Goal: Navigation & Orientation: Find specific page/section

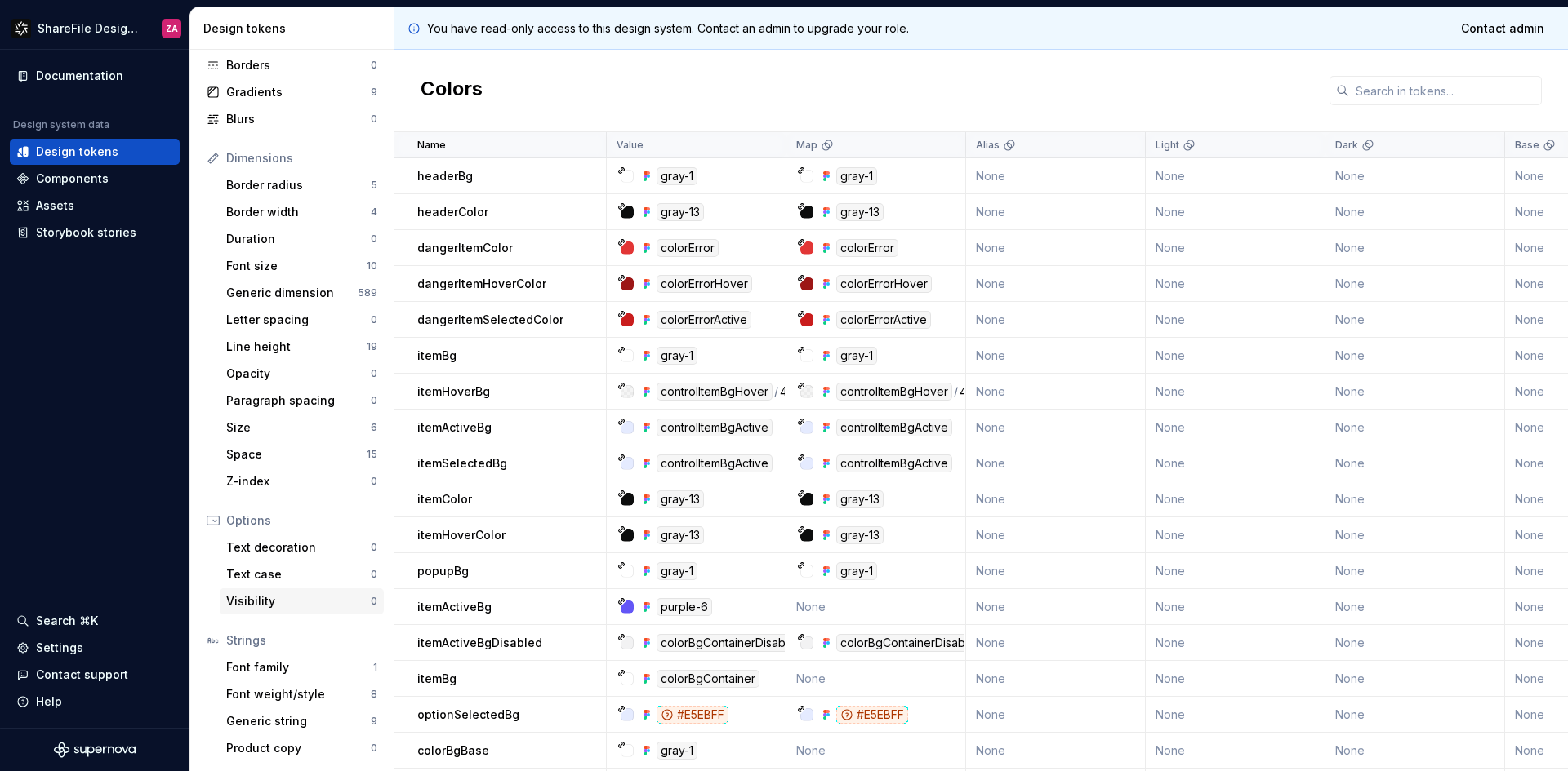
scroll to position [41, 0]
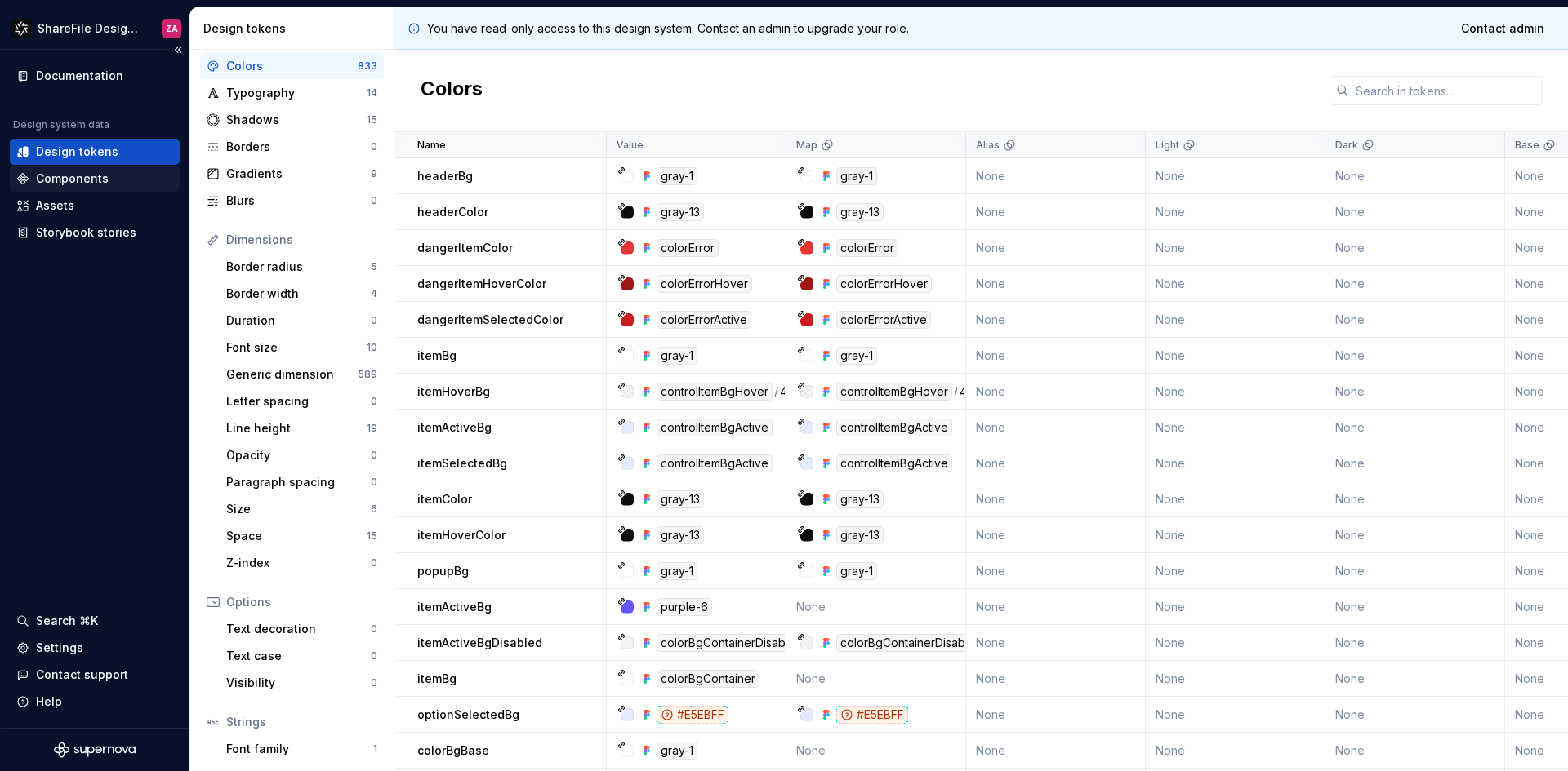
click at [92, 187] on div "Components" at bounding box center [94, 178] width 170 height 26
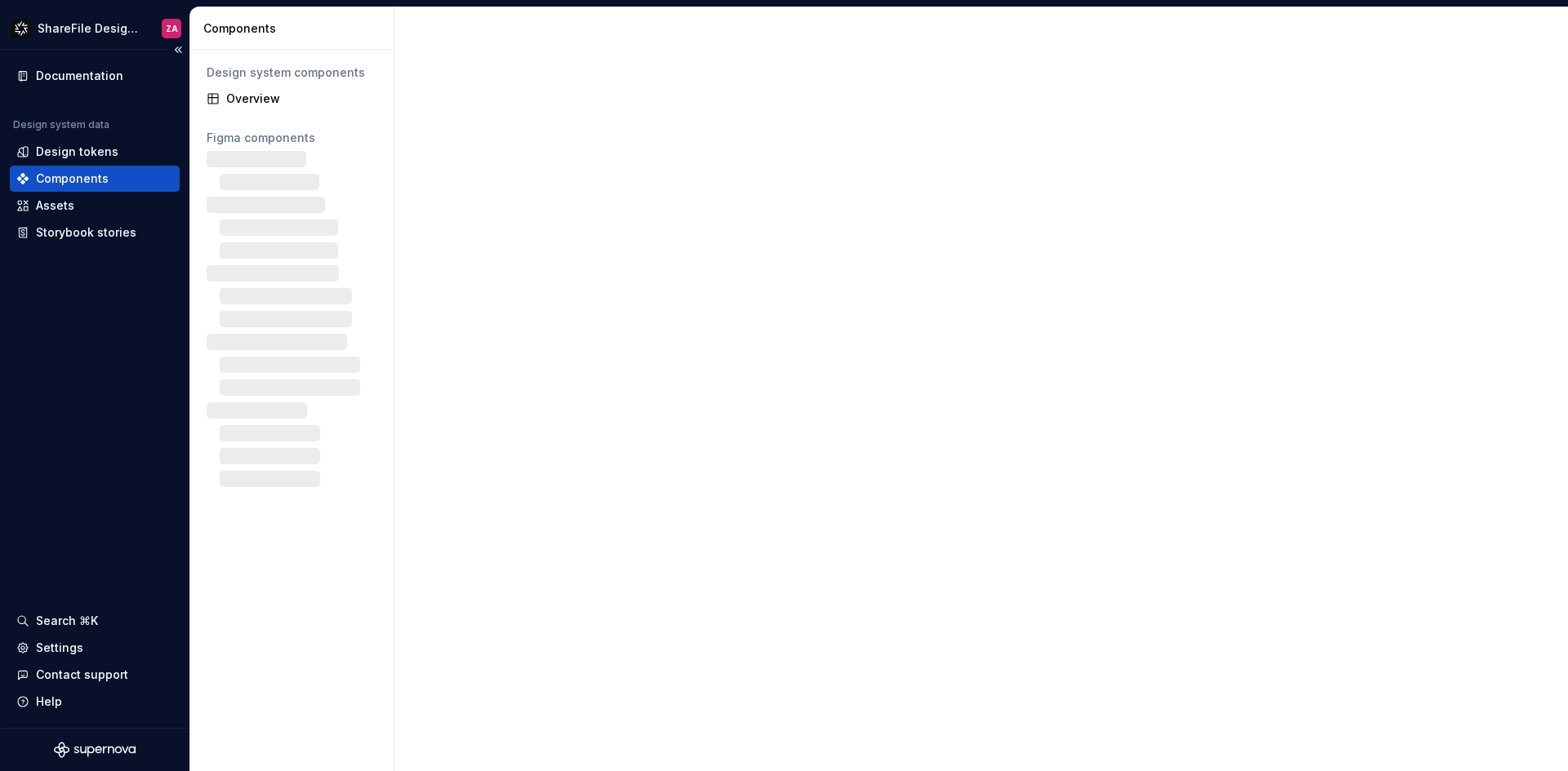
click at [86, 171] on div "Components" at bounding box center [71, 178] width 72 height 17
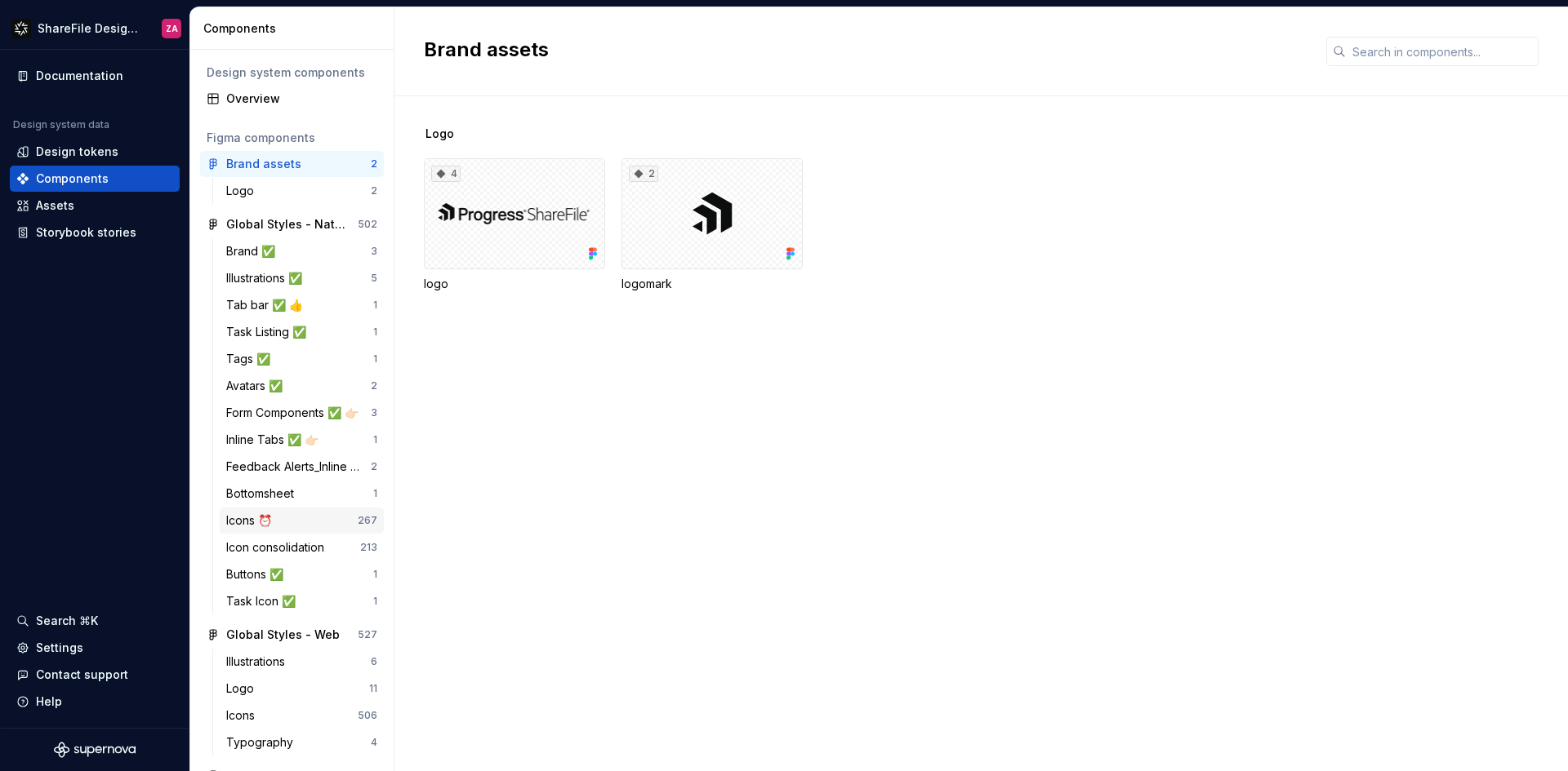
click at [257, 519] on div "Icons ⏰" at bounding box center [252, 520] width 52 height 17
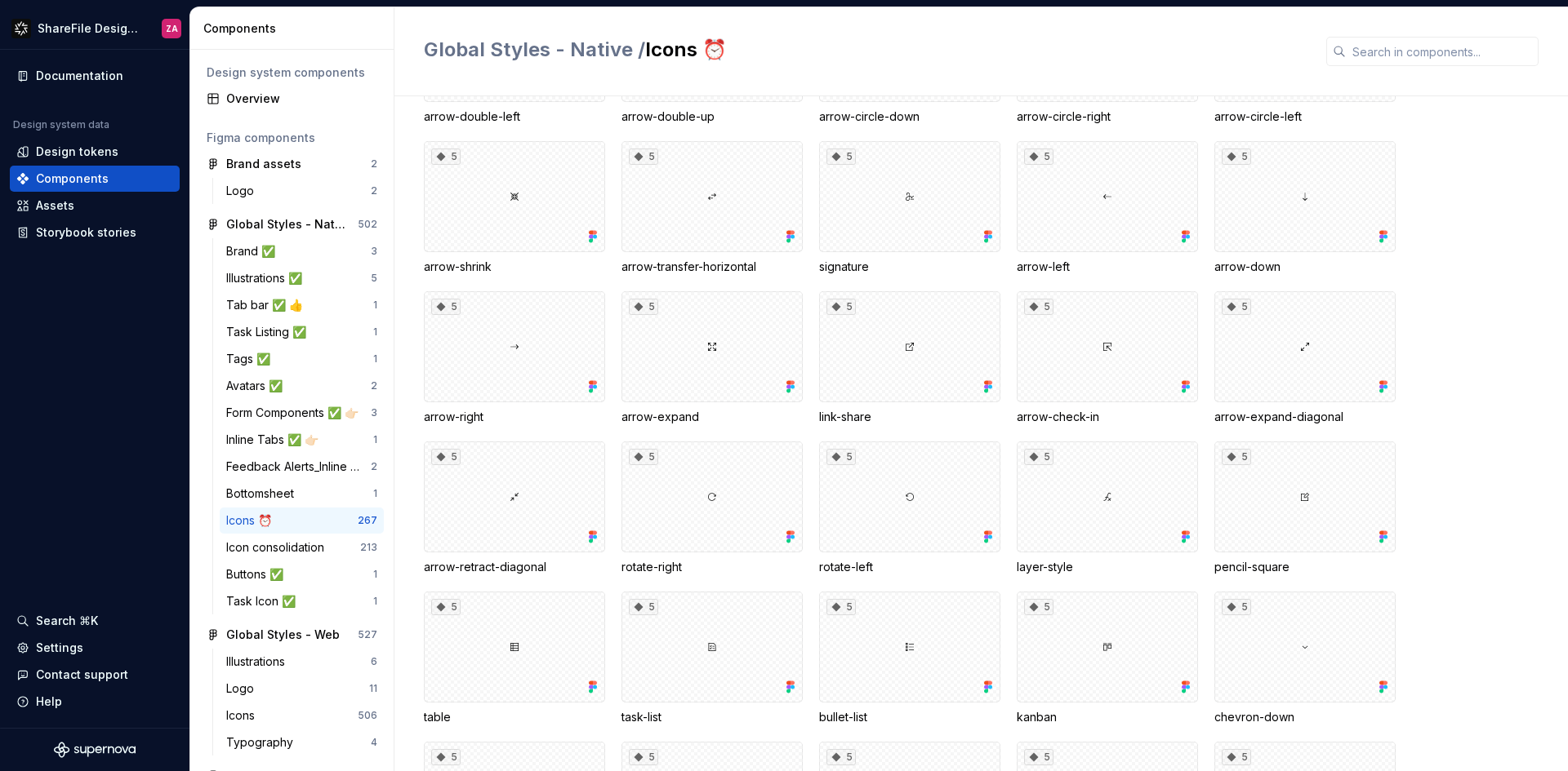
scroll to position [1878, 0]
